Goal: Transaction & Acquisition: Purchase product/service

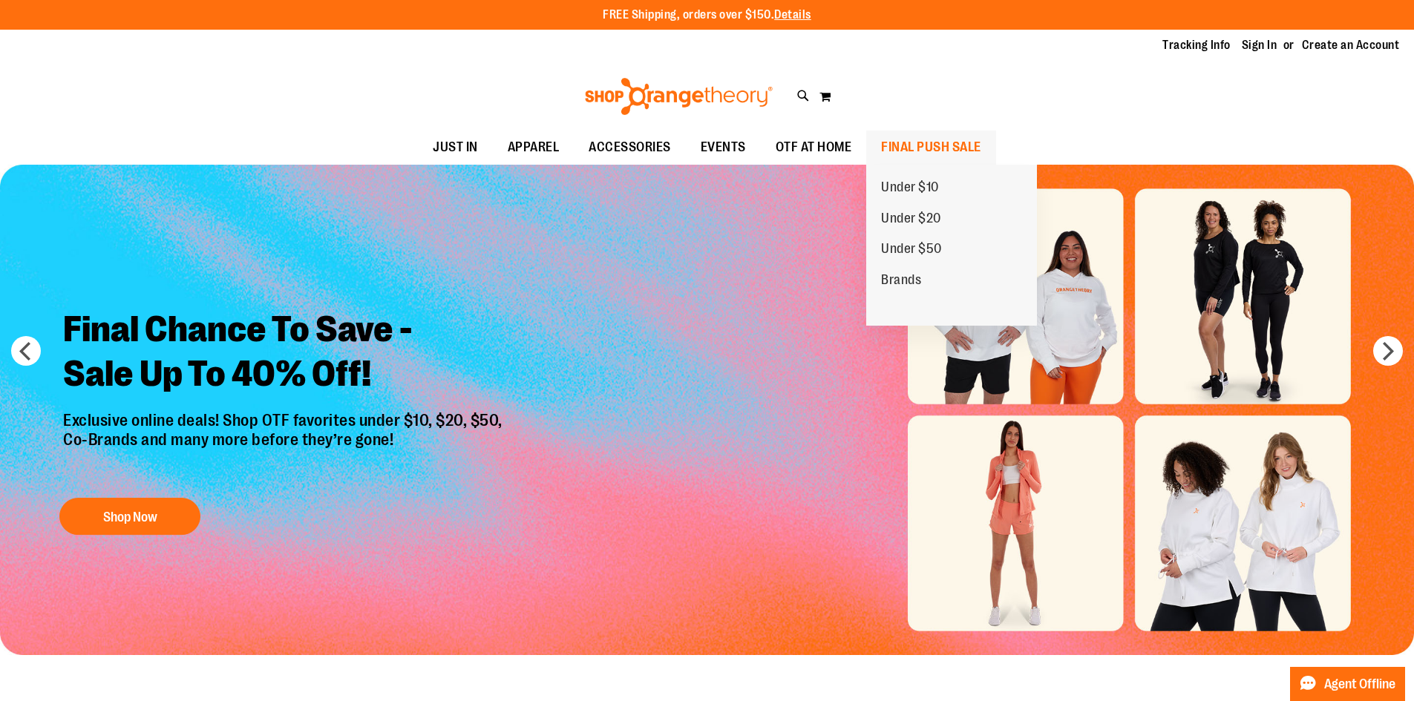
click at [911, 168] on ul "Under $10 Under $20 Under $50 Brands" at bounding box center [951, 245] width 171 height 161
click at [915, 157] on span "FINAL PUSH SALE" at bounding box center [931, 147] width 100 height 33
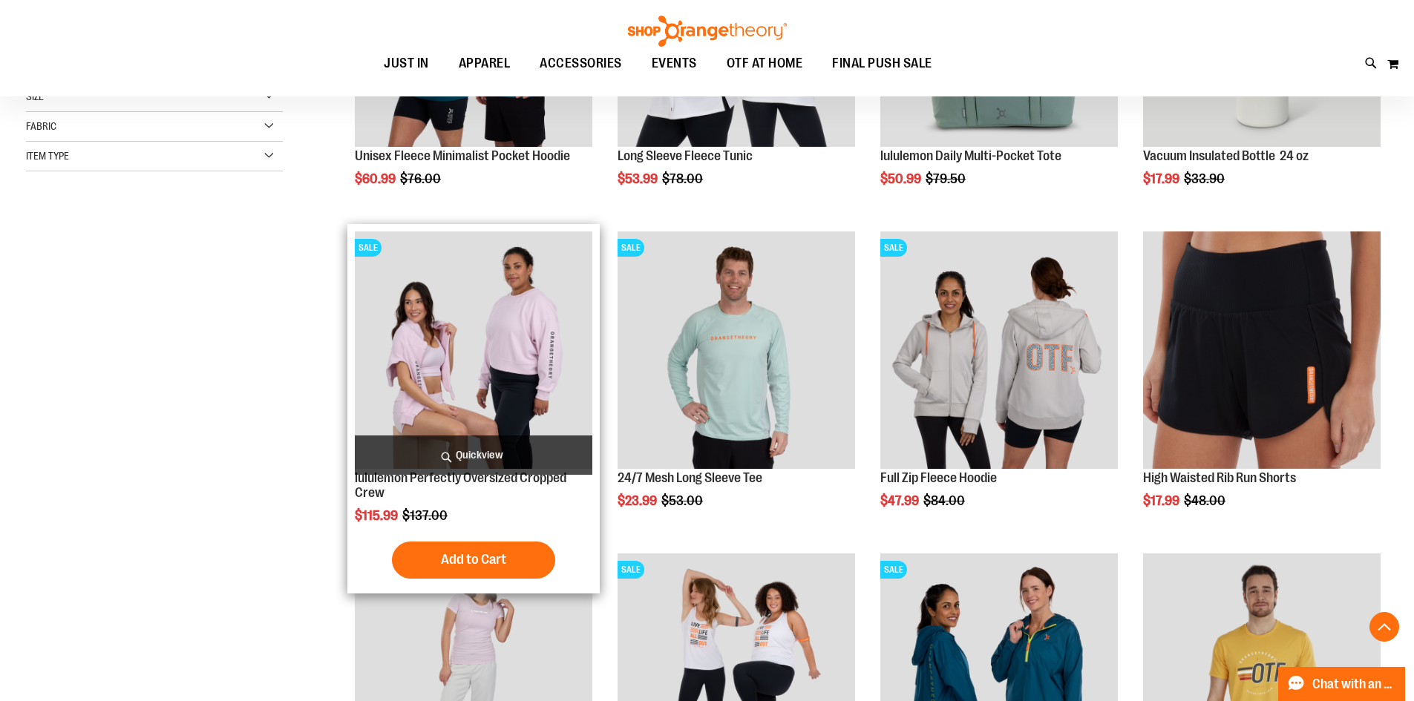
scroll to position [445, 0]
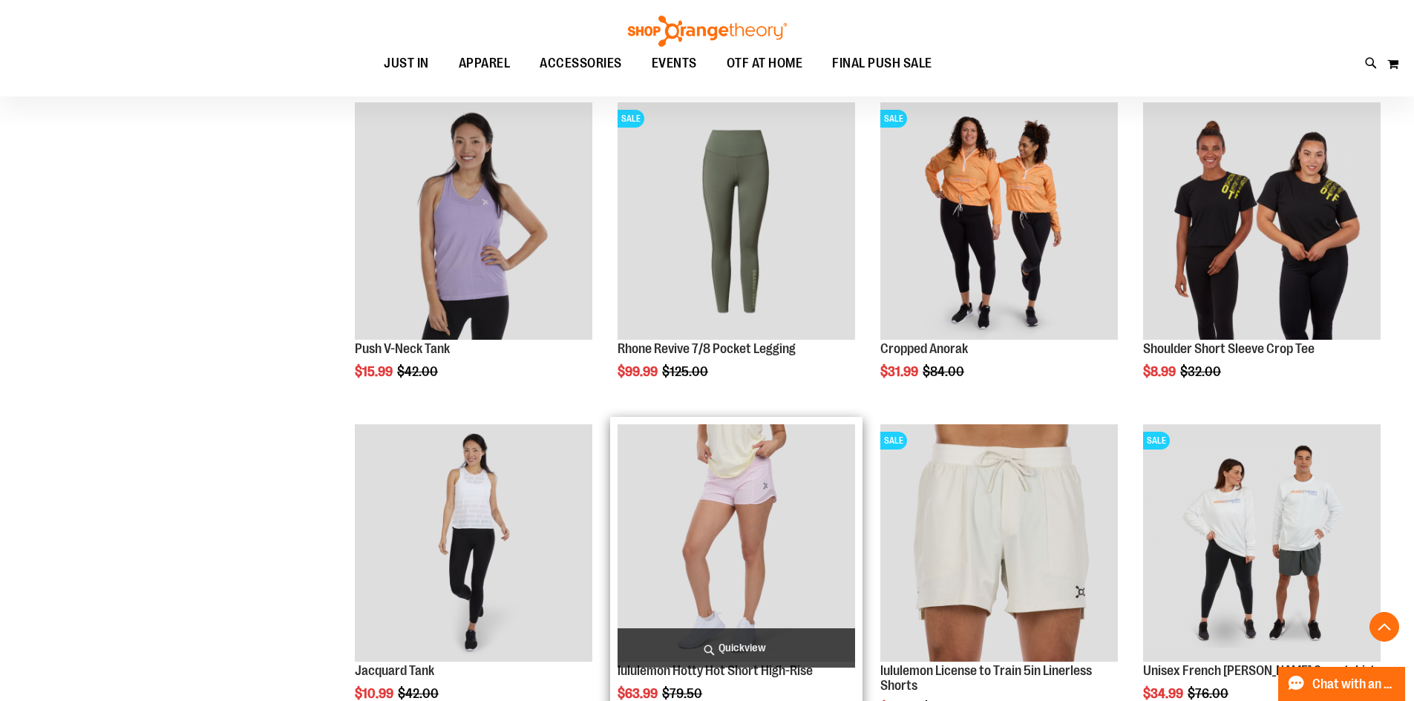
scroll to position [1261, 0]
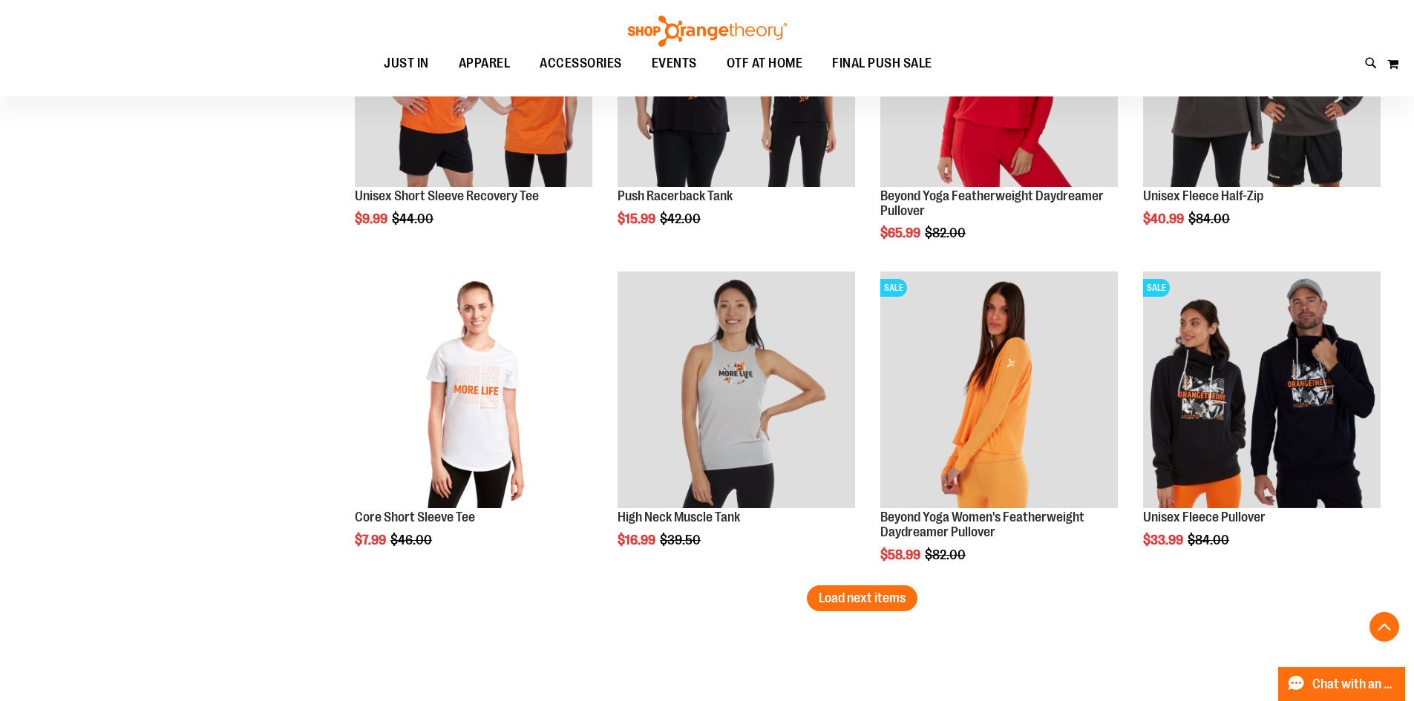
scroll to position [2745, 0]
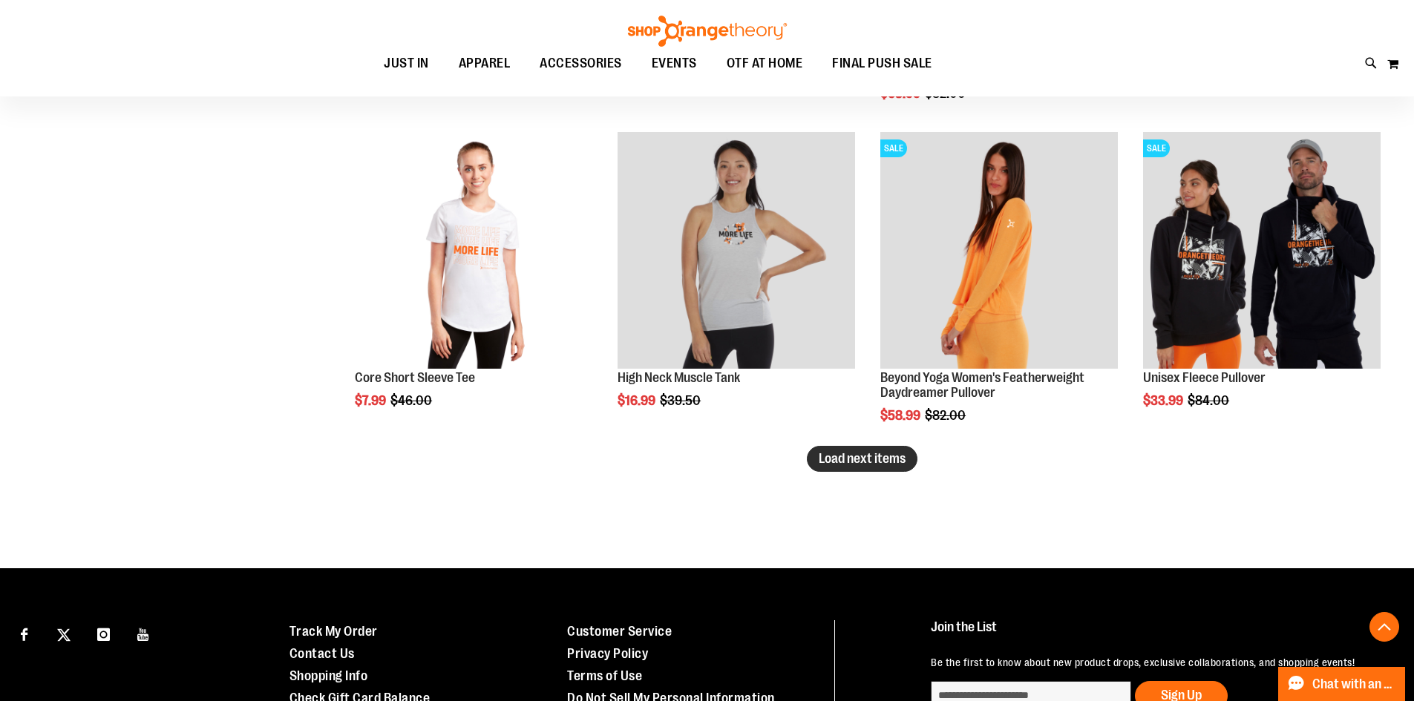
click at [872, 462] on span "Load next items" at bounding box center [862, 458] width 87 height 15
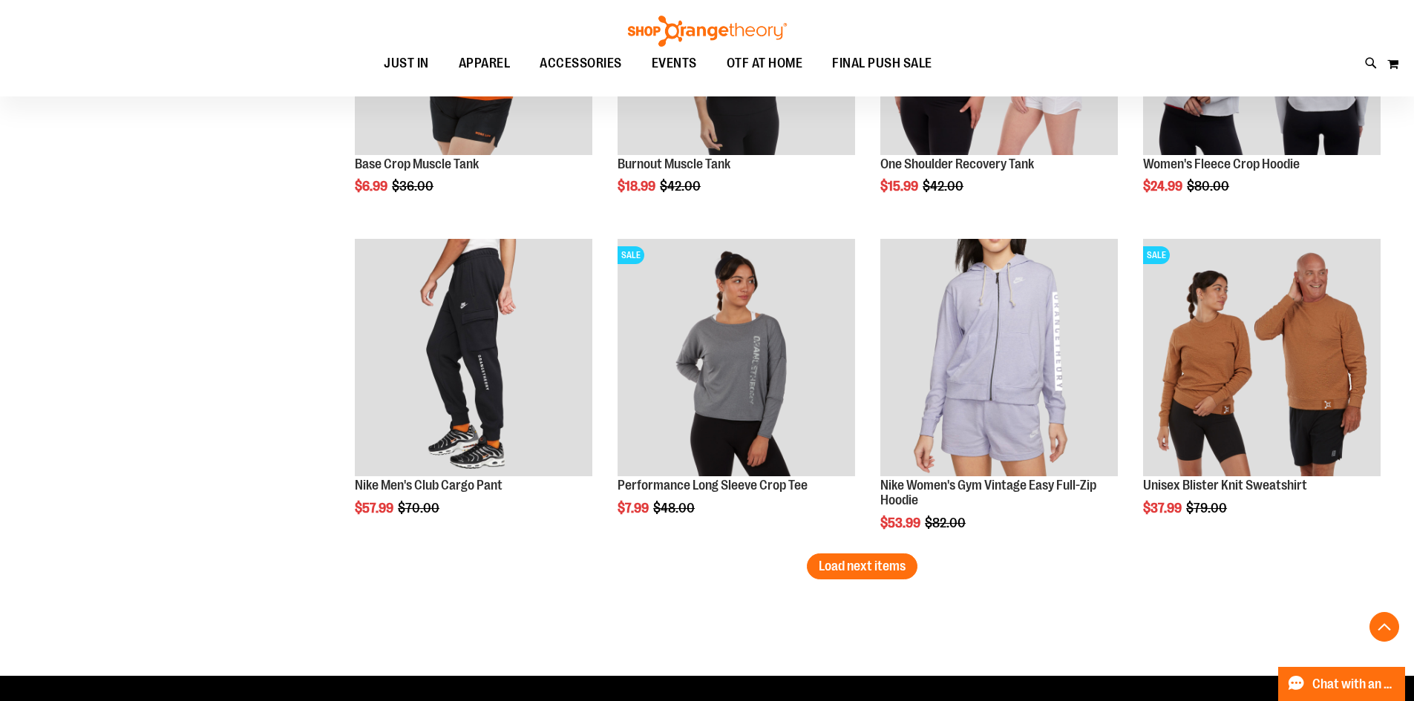
scroll to position [3635, 0]
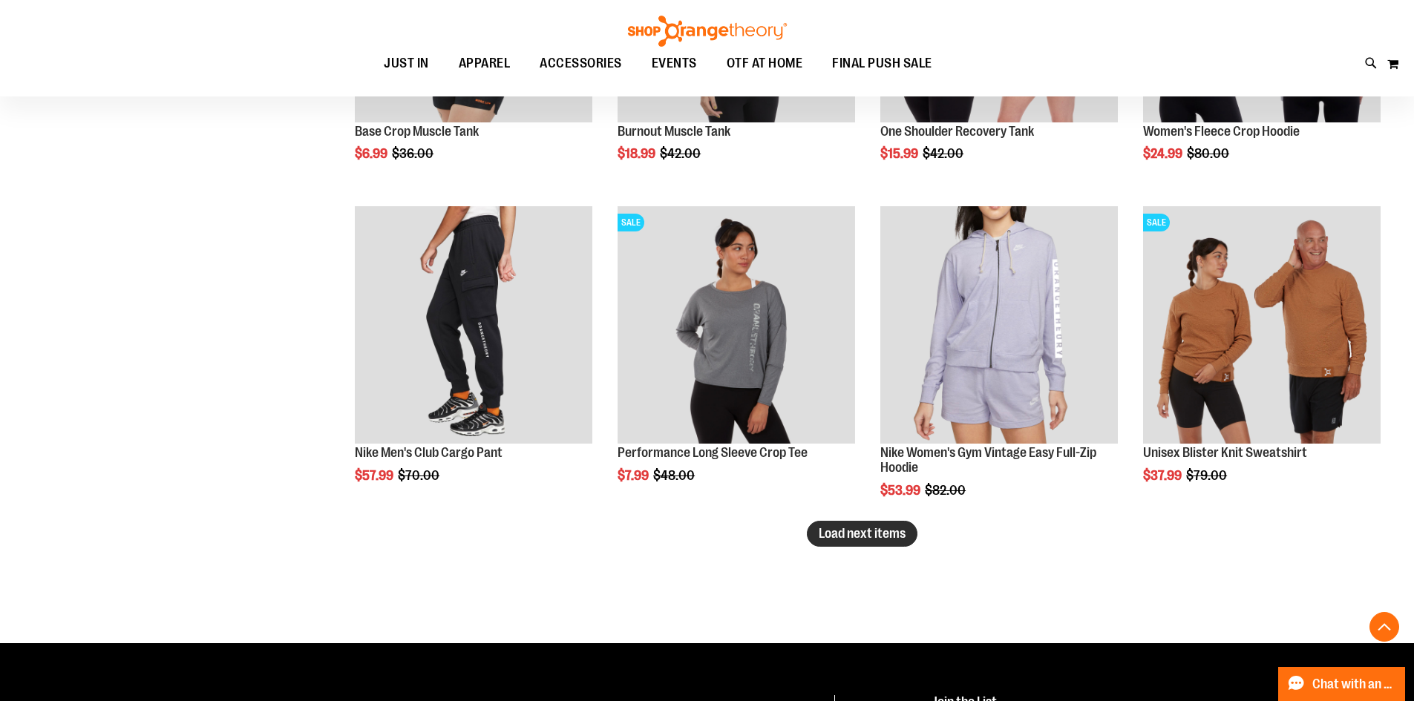
click at [871, 536] on span "Load next items" at bounding box center [862, 533] width 87 height 15
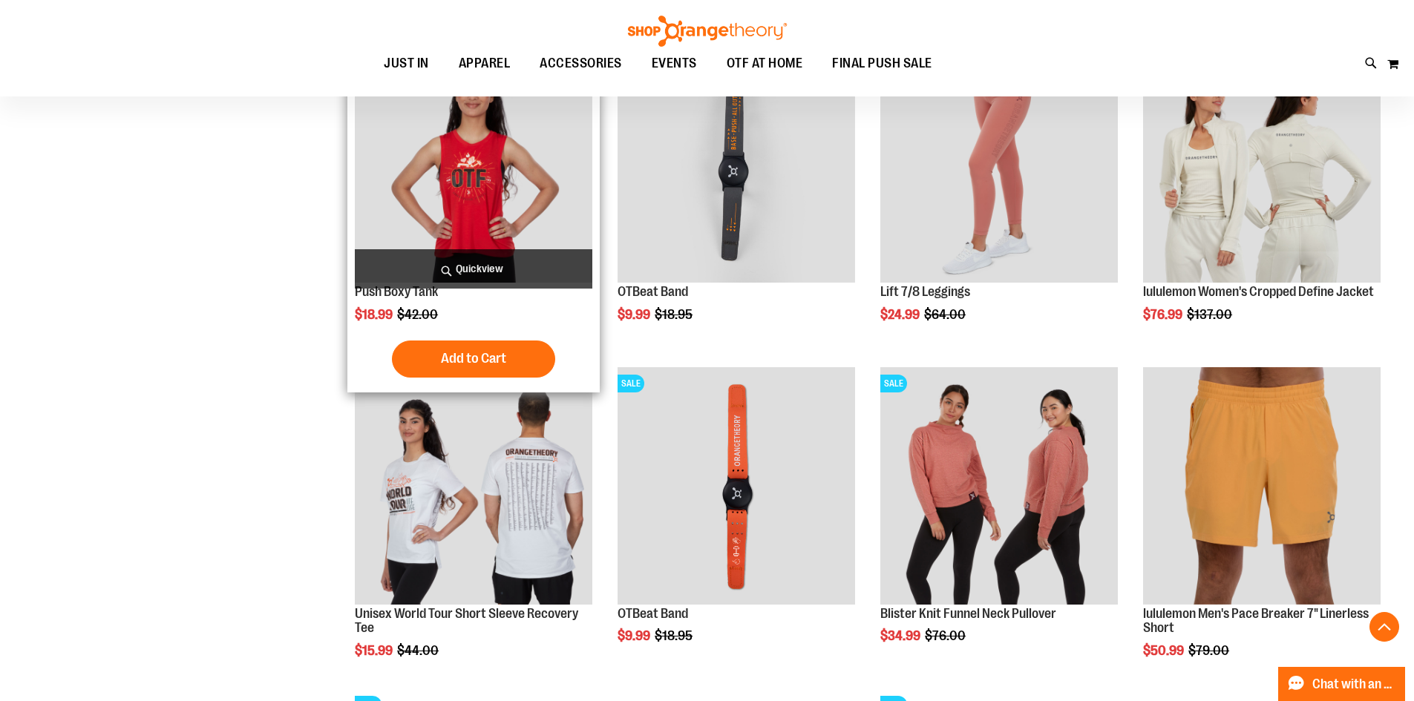
scroll to position [4155, 0]
